Goal: Information Seeking & Learning: Learn about a topic

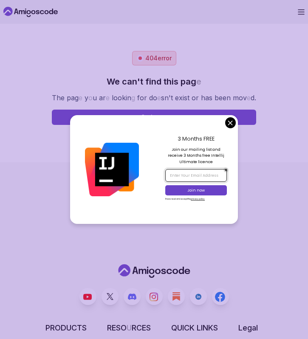
click at [181, 176] on input "email" at bounding box center [196, 175] width 62 height 12
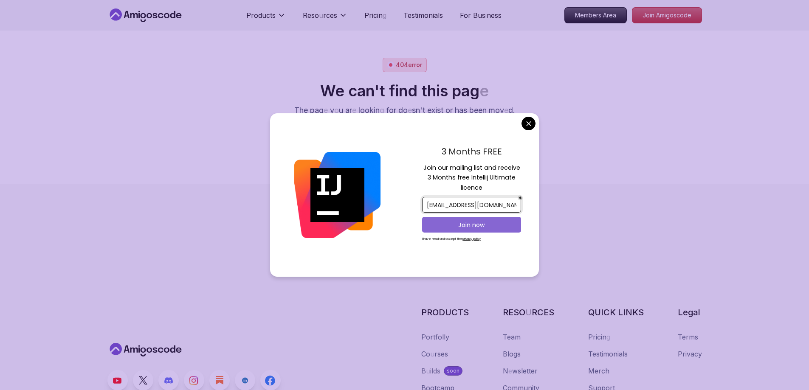
type input "vinhvu272@gmail.com"
click at [308, 224] on p "Join now" at bounding box center [472, 225] width 80 height 8
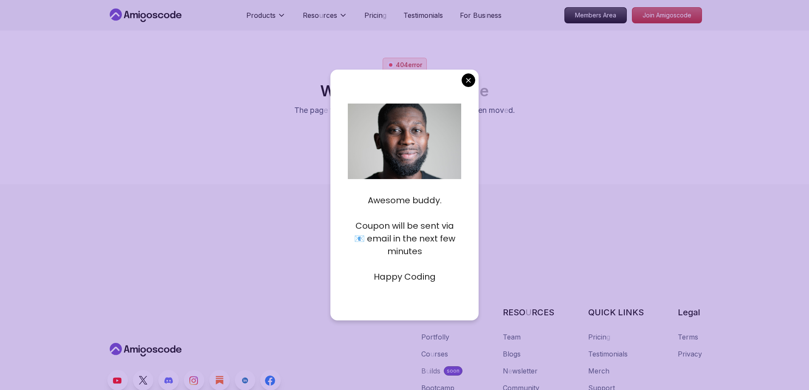
click at [308, 82] on body "Products Reso u rces Pricin g Testimonials For Bus i ness Members Area Join Ami…" at bounding box center [404, 195] width 809 height 390
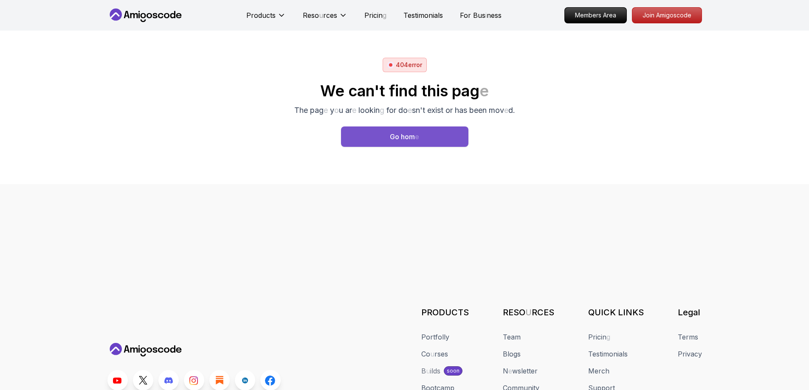
click at [308, 139] on button "Go hom e" at bounding box center [404, 137] width 127 height 20
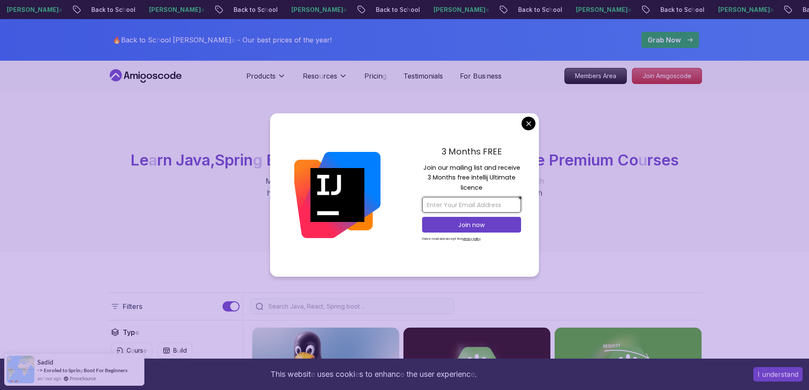
click at [308, 199] on input "email" at bounding box center [471, 205] width 99 height 16
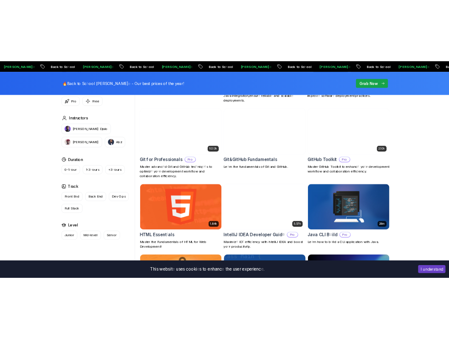
scroll to position [977, 0]
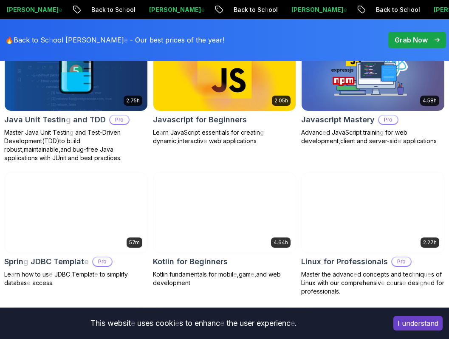
scroll to position [1657, 0]
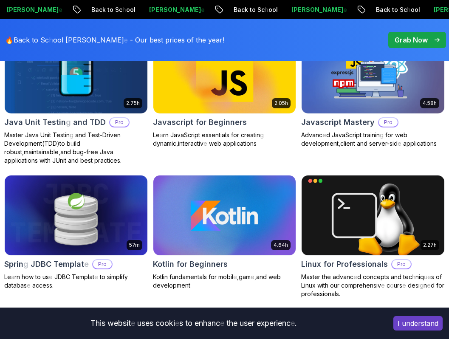
click at [237, 118] on readpronunciation-word "Beginners" at bounding box center [228, 122] width 38 height 9
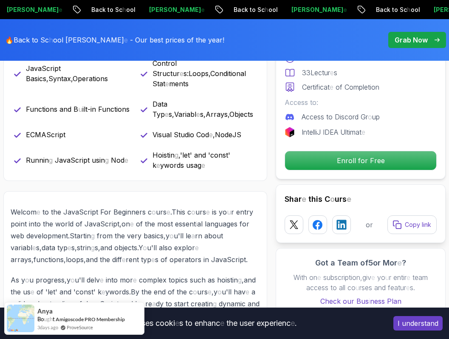
scroll to position [425, 0]
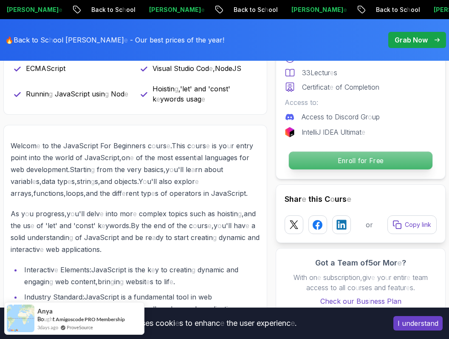
click at [341, 156] on readpronunciation-word "Enroll" at bounding box center [347, 160] width 18 height 8
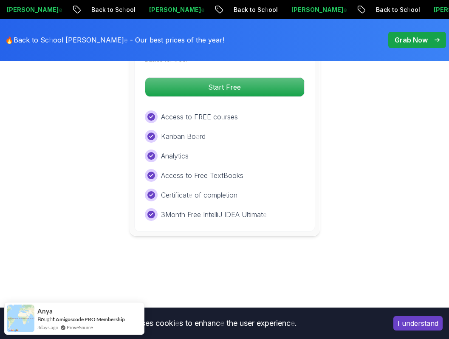
scroll to position [1760, 0]
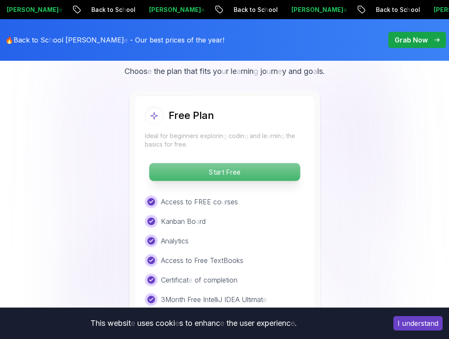
click at [225, 168] on readpronunciation-span "submit" at bounding box center [225, 172] width 2 height 8
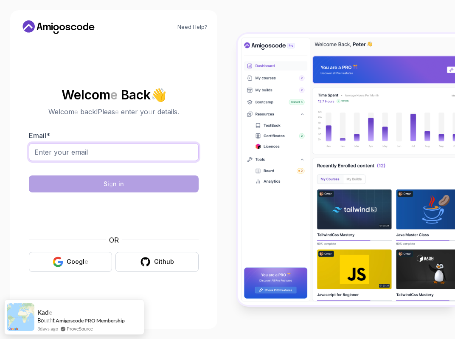
click at [143, 158] on input "Email *" at bounding box center [114, 152] width 170 height 18
click at [71, 152] on input "vinhvu2722@gmail.com" at bounding box center [114, 152] width 170 height 18
type input "vinhvu272@gmail.com"
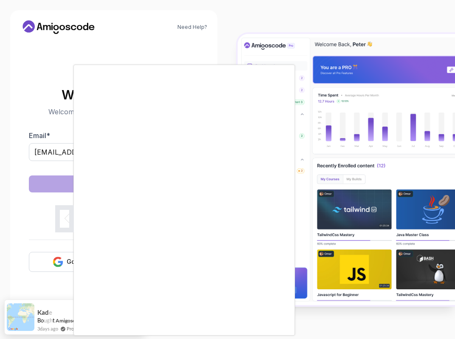
click at [56, 263] on div at bounding box center [227, 169] width 455 height 339
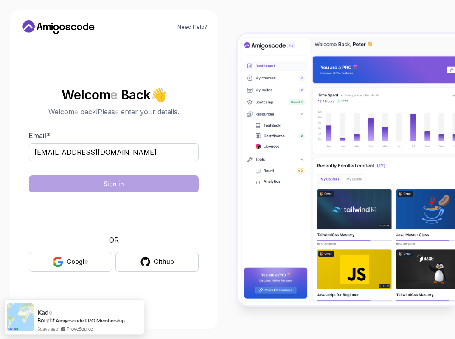
click at [56, 263] on icon "button" at bounding box center [58, 262] width 11 height 11
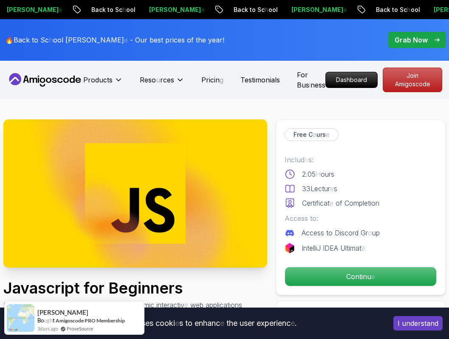
click at [48, 74] on icon at bounding box center [45, 80] width 76 height 14
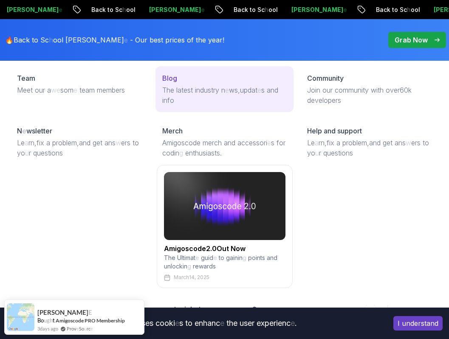
scroll to position [1760, 0]
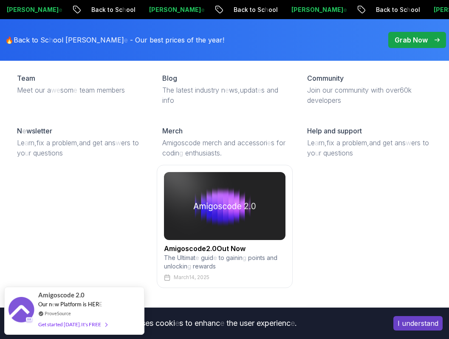
scroll to position [297, 0]
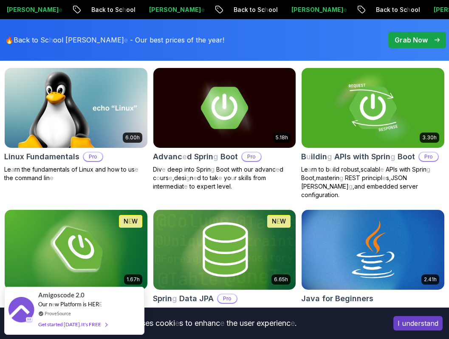
click at [428, 328] on button "I understand" at bounding box center [417, 323] width 49 height 14
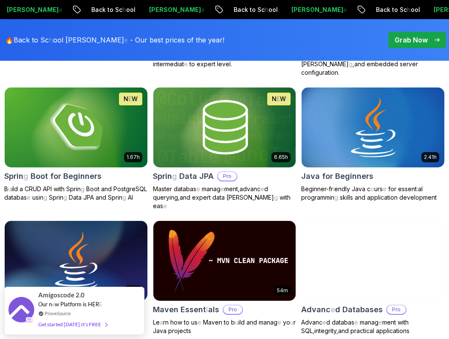
scroll to position [340, 0]
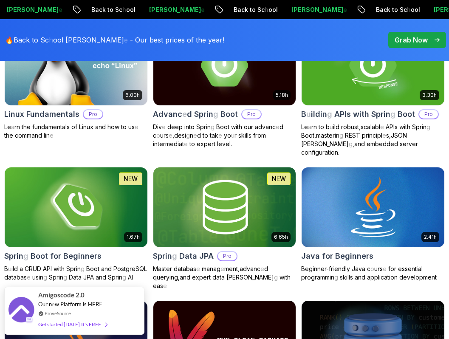
click at [378, 230] on img at bounding box center [373, 207] width 150 height 84
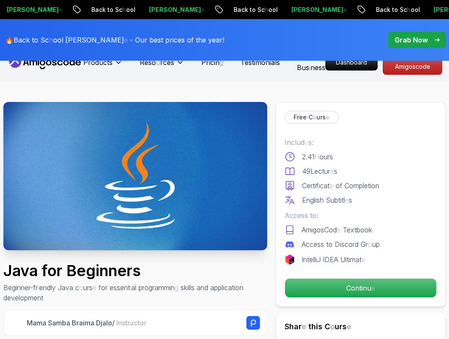
scroll to position [212, 0]
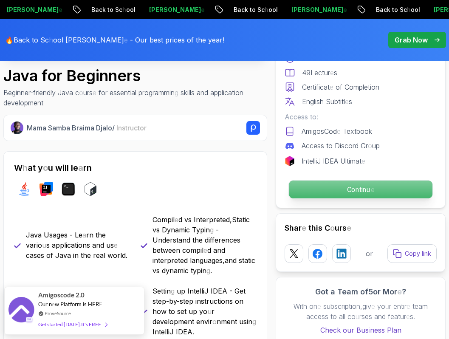
click at [337, 198] on p "Continu e" at bounding box center [361, 190] width 144 height 18
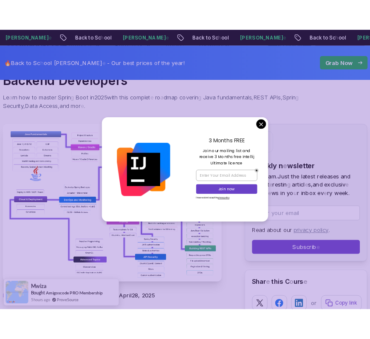
scroll to position [84, 0]
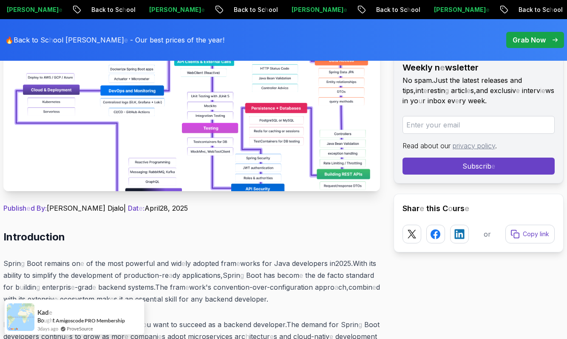
scroll to position [0, 0]
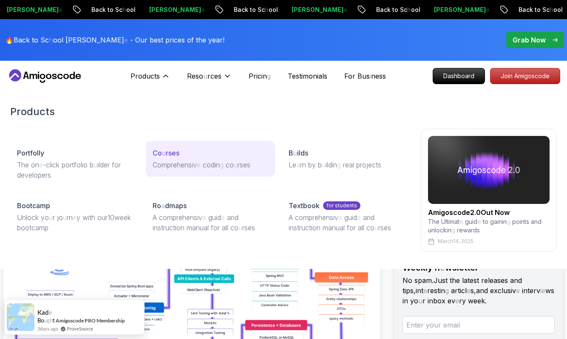
click at [172, 155] on readpronunciation-span "rses" at bounding box center [173, 153] width 14 height 8
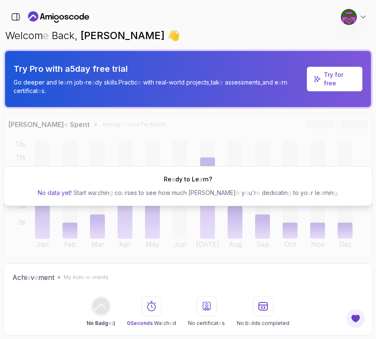
scroll to position [425, 0]
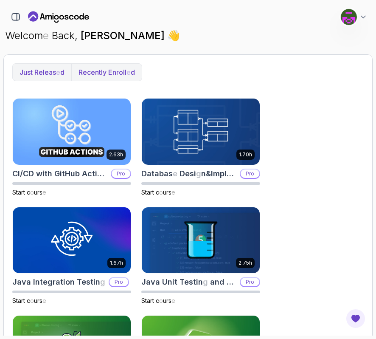
click at [119, 77] on button "Recently enroll e d" at bounding box center [106, 72] width 71 height 17
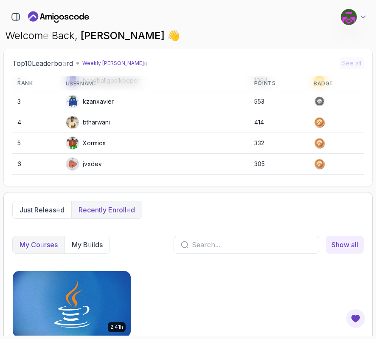
scroll to position [0, 0]
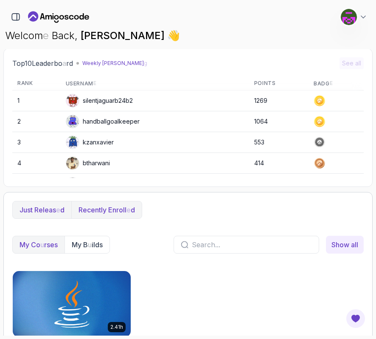
click at [47, 208] on readpronunciation-span "releas" at bounding box center [45, 210] width 22 height 8
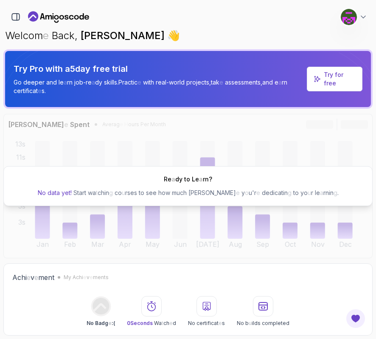
click at [375, 18] on section "0 Points 1 Vinh Vũ Hom e My Co u rses 1 My B u ilds Ro a dmaps 7 Bootcamp Cohor…" at bounding box center [188, 169] width 376 height 339
click at [362, 19] on icon at bounding box center [363, 17] width 8 height 8
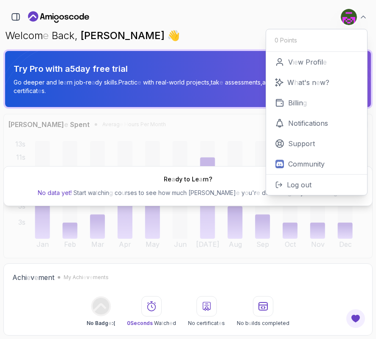
click at [238, 29] on p "Welcom e Back , Vinh Vũ 👋" at bounding box center [188, 36] width 366 height 14
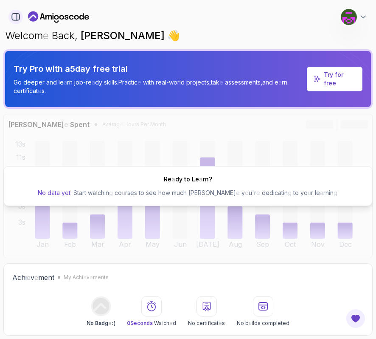
click at [17, 20] on icon "button" at bounding box center [15, 16] width 9 height 9
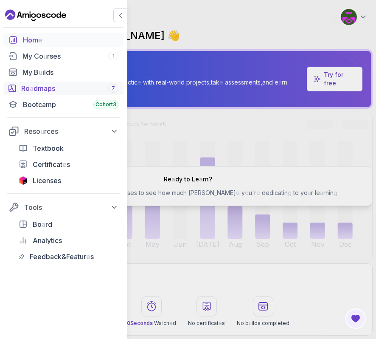
click at [65, 88] on div "Ro a dmaps 7" at bounding box center [69, 88] width 97 height 10
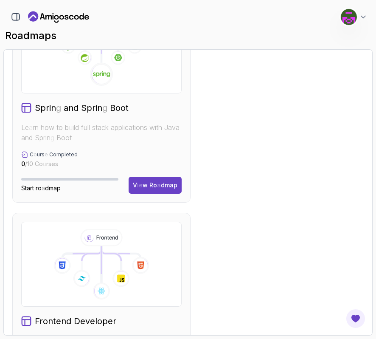
scroll to position [680, 0]
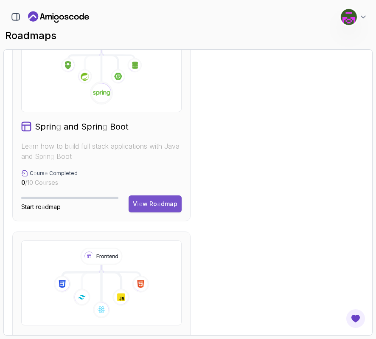
click at [161, 201] on readpronunciation-span "a" at bounding box center [159, 203] width 4 height 7
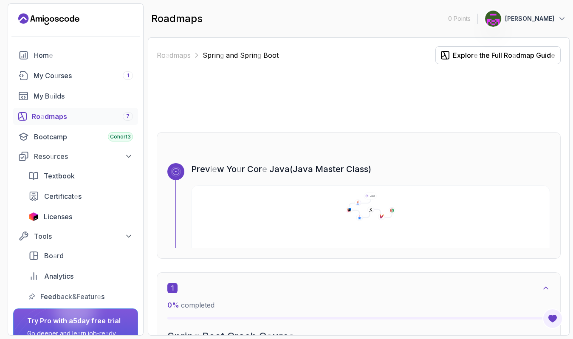
click at [96, 114] on div "Ro a dmaps 7" at bounding box center [82, 116] width 101 height 10
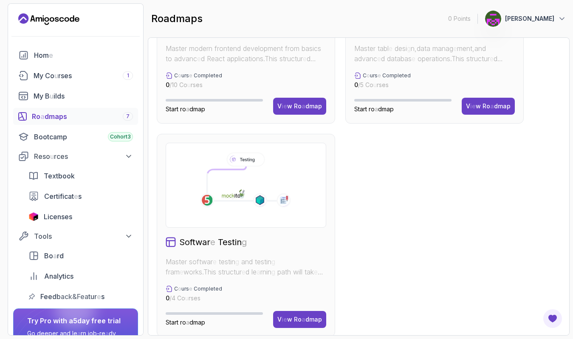
scroll to position [382, 0]
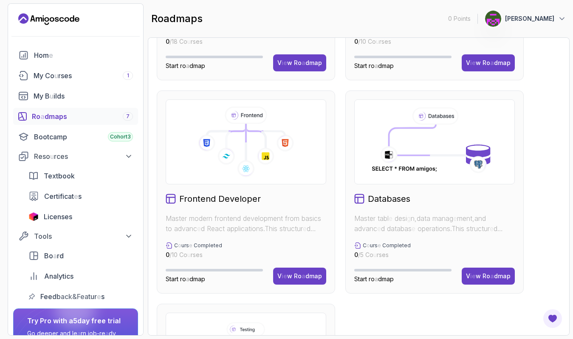
click at [376, 198] on readpronunciation-word "Databases" at bounding box center [389, 199] width 42 height 10
click at [376, 278] on readpronunciation-span "Ro" at bounding box center [487, 275] width 8 height 7
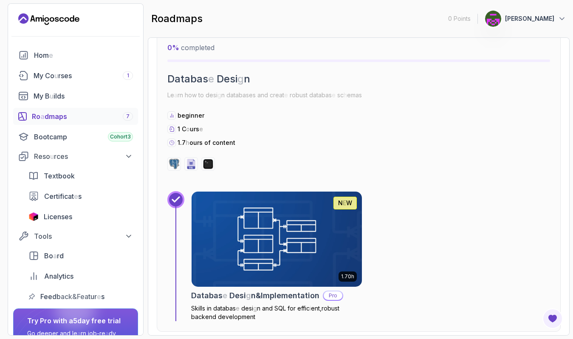
scroll to position [1781, 0]
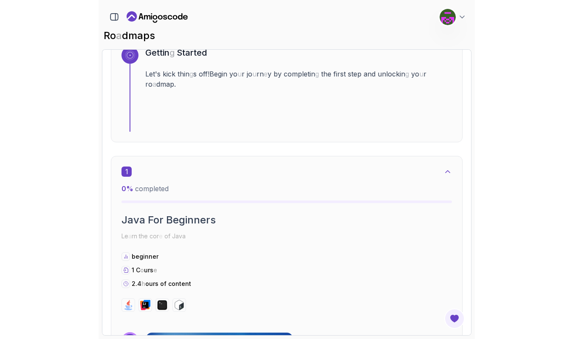
scroll to position [255, 0]
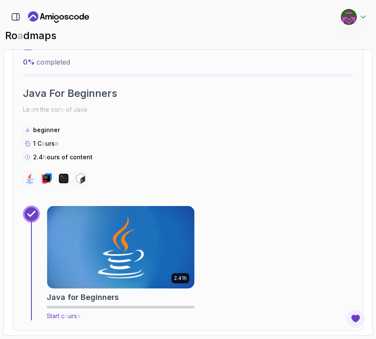
click at [143, 244] on img at bounding box center [120, 247] width 155 height 87
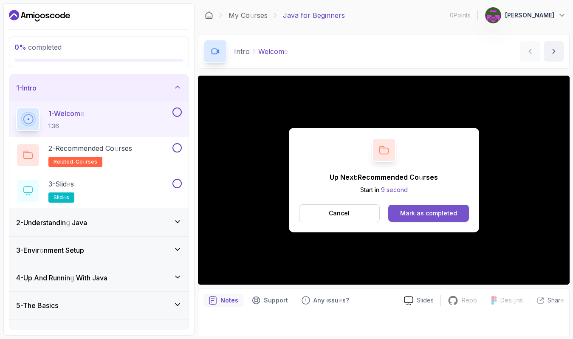
click at [376, 210] on readpronunciation-word "as" at bounding box center [420, 212] width 7 height 7
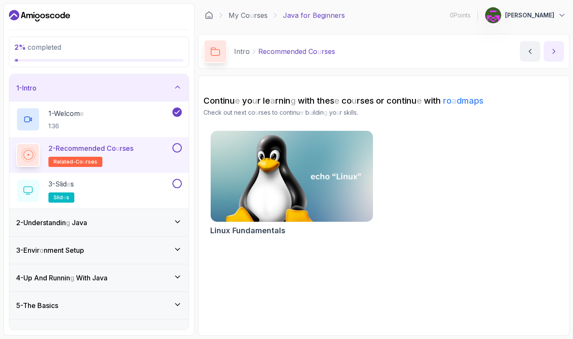
click at [376, 55] on icon "next content" at bounding box center [554, 51] width 8 height 8
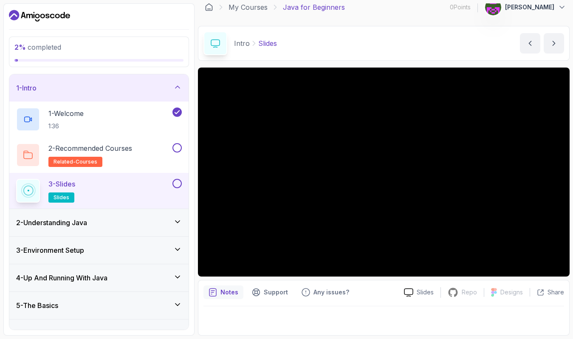
scroll to position [8, 0]
click at [376, 64] on main "My Co u rses Java for Beginners 0 Points 1 [PERSON_NAME] 1 - Intro 2 % complete…" at bounding box center [384, 169] width 372 height 332
